Goal: Information Seeking & Learning: Learn about a topic

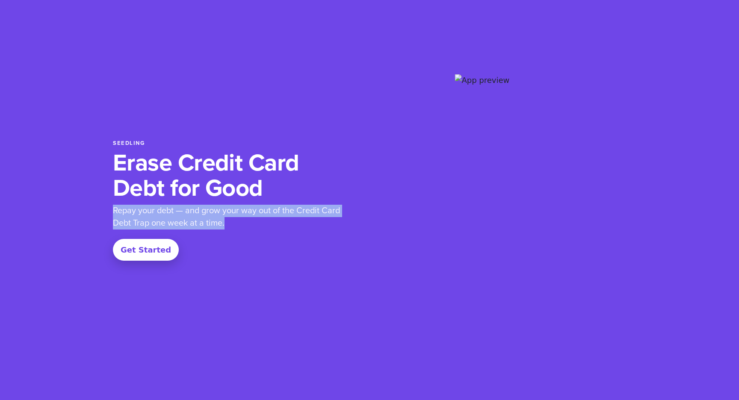
copy p "Repay your debt — and grow your way out of the Credit Card Debt Trap one week a…"
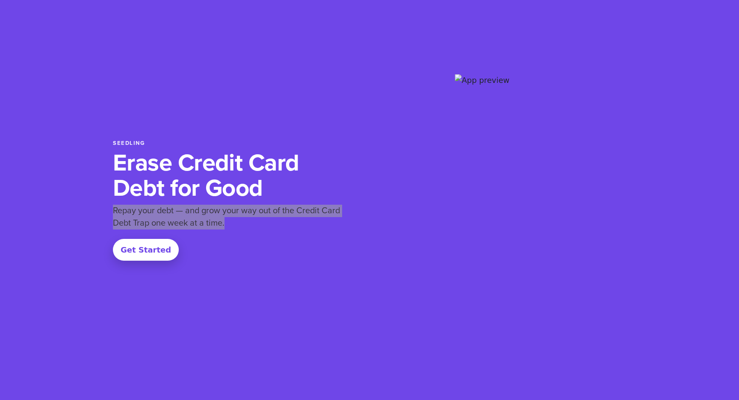
drag, startPoint x: 112, startPoint y: 211, endPoint x: 231, endPoint y: 222, distance: 119.8
click at [231, 222] on section "Seedling Erase Credit Card Debt for Good Repay your debt — and grow your way ou…" at bounding box center [369, 200] width 739 height 400
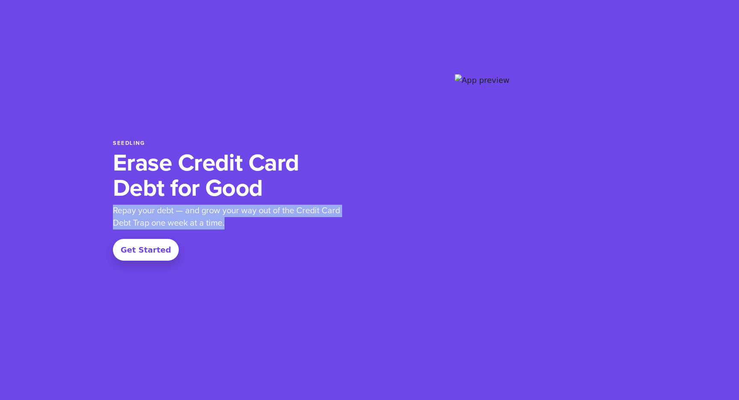
click at [310, 107] on div "Seedling Erase Credit Card Debt for Good Repay your debt — and grow your way ou…" at bounding box center [369, 200] width 513 height 283
